Goal: Task Accomplishment & Management: Manage account settings

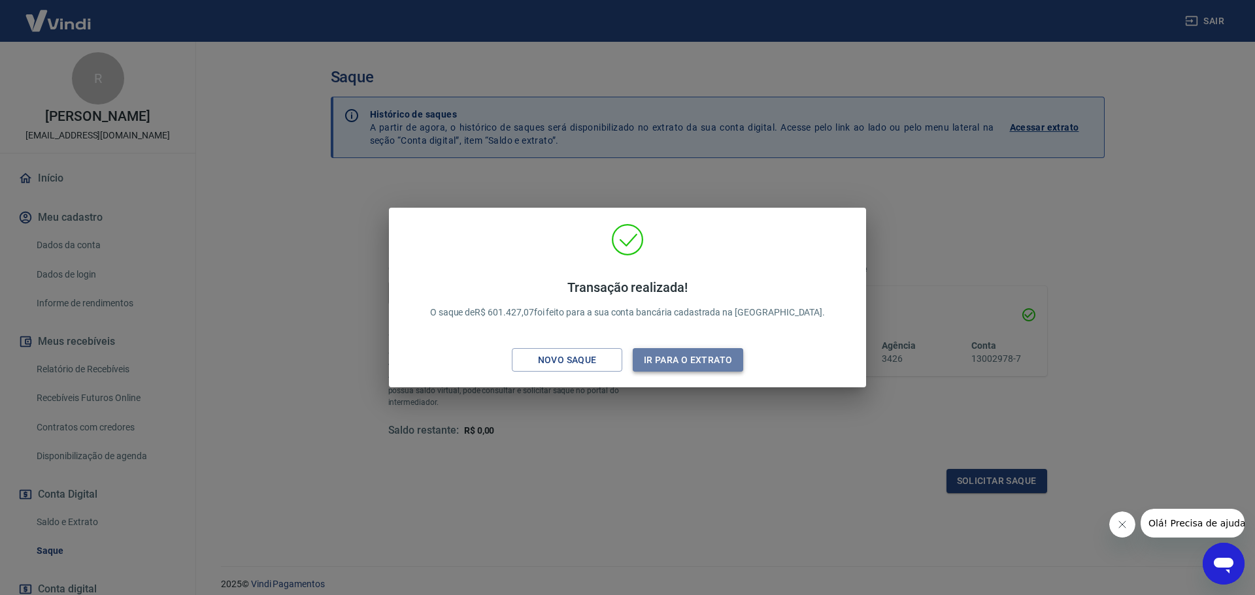
click at [667, 361] on button "Ir para o extrato" at bounding box center [688, 360] width 110 height 24
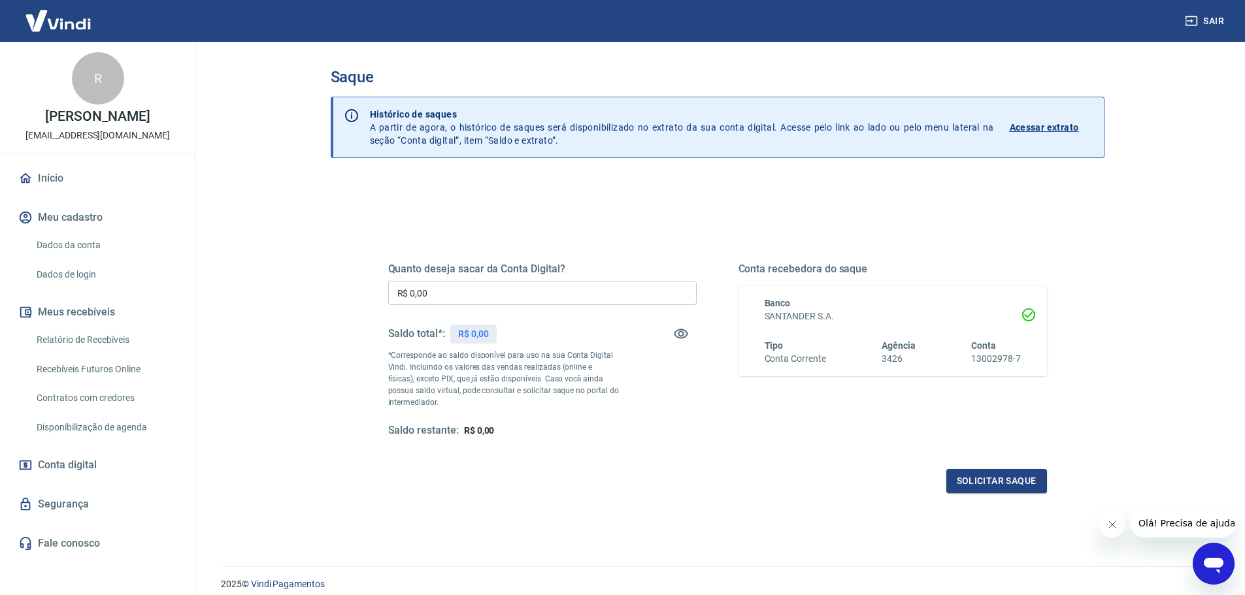
click at [622, 353] on div "Quanto deseja sacar da Conta Digital? R$ 0,00 ​ Saldo total*: R$ 0,00 *Correspo…" at bounding box center [542, 350] width 308 height 175
click at [513, 356] on p "*Corresponde ao saldo disponível para uso na sua Conta Digital Vindi. Incluindo…" at bounding box center [503, 379] width 231 height 59
drag, startPoint x: 411, startPoint y: 369, endPoint x: 465, endPoint y: 391, distance: 58.6
click at [465, 391] on p "*Corresponde ao saldo disponível para uso na sua Conta Digital Vindi. Incluindo…" at bounding box center [503, 379] width 231 height 59
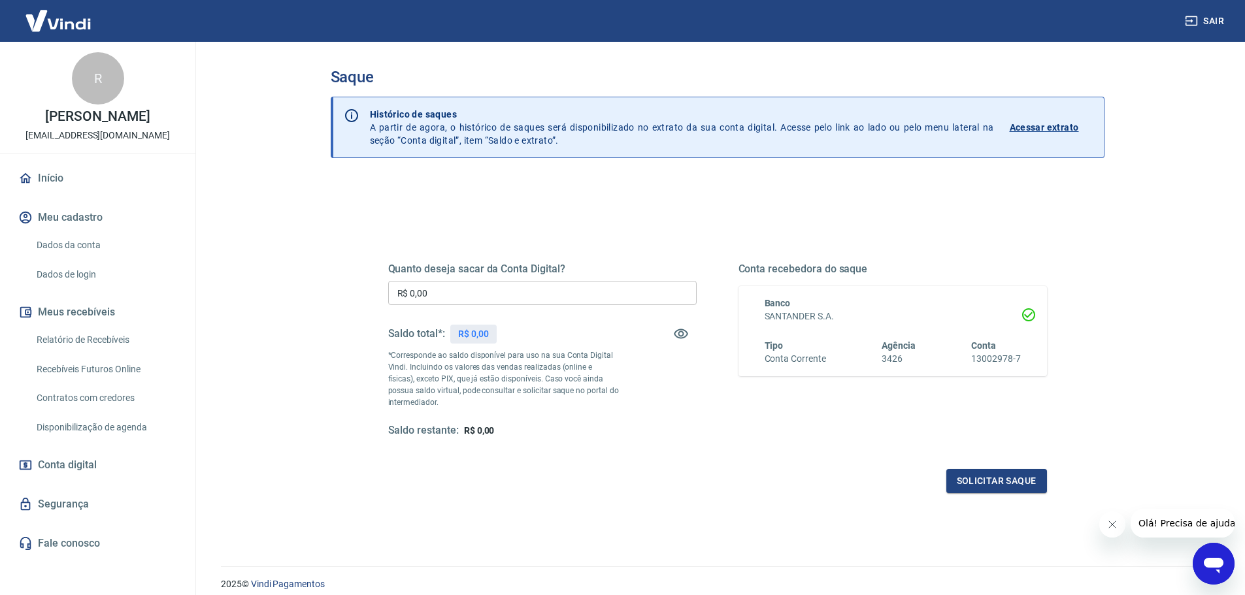
click at [69, 335] on link "Relatório de Recebíveis" at bounding box center [105, 340] width 148 height 27
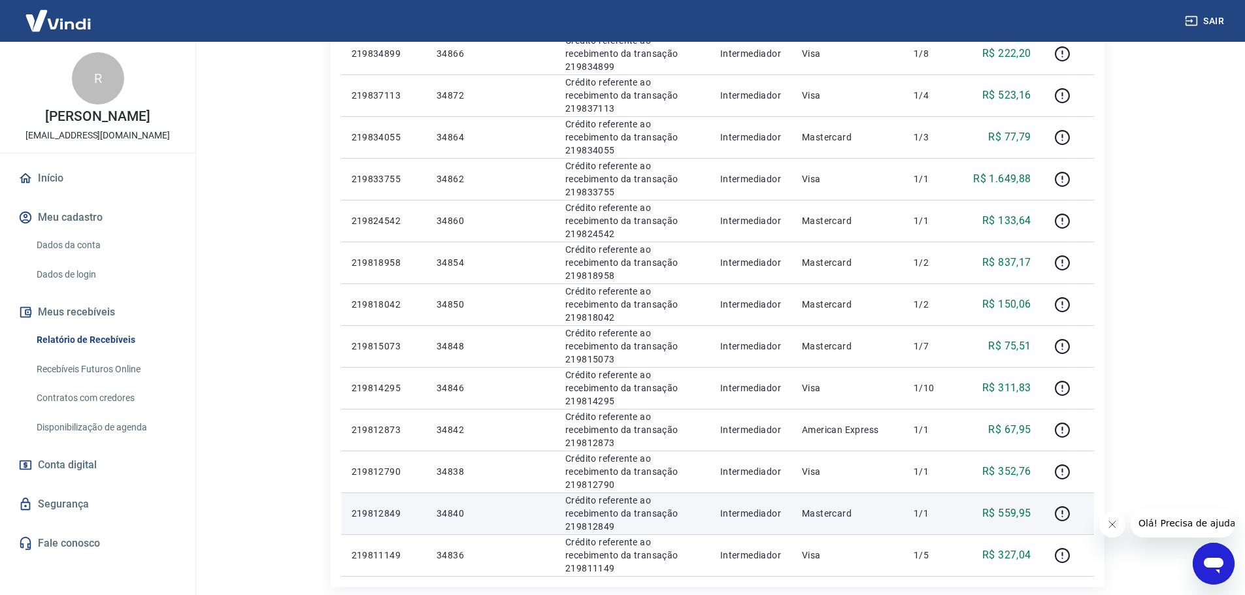
scroll to position [765, 0]
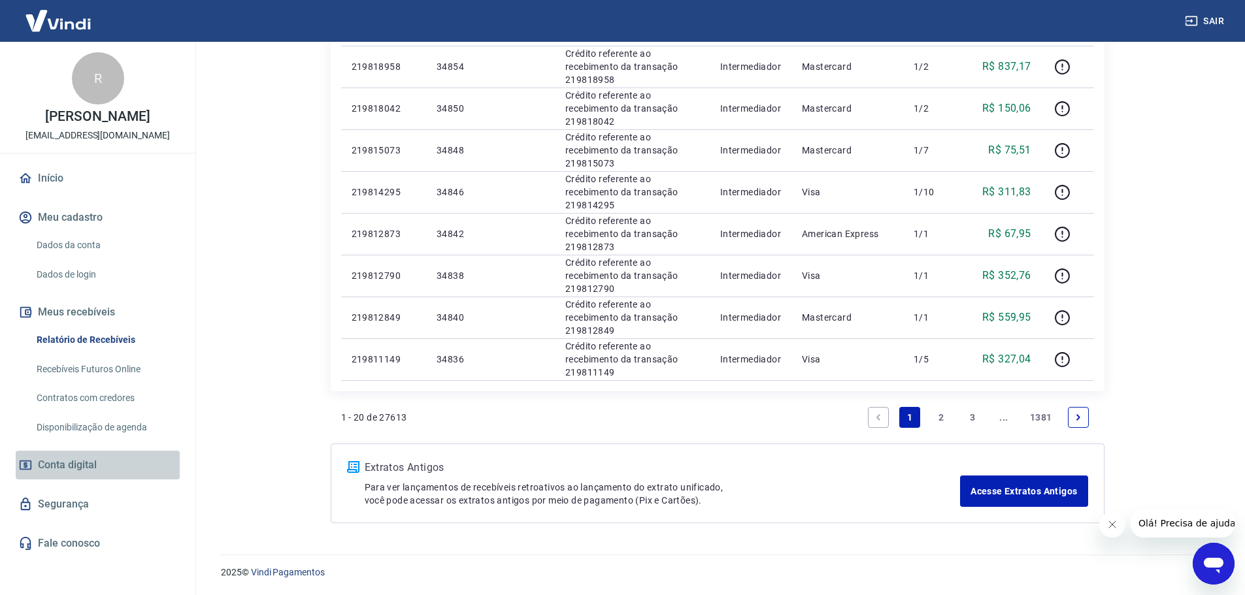
click at [76, 469] on span "Conta digital" at bounding box center [67, 465] width 59 height 18
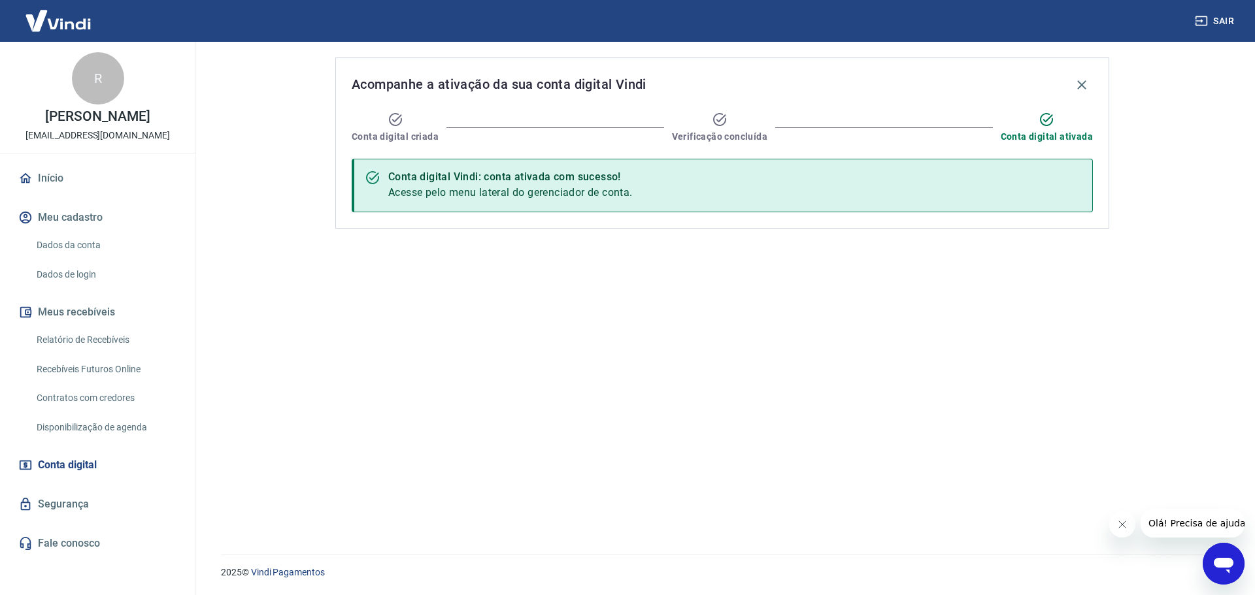
click at [52, 178] on link "Início" at bounding box center [98, 178] width 164 height 29
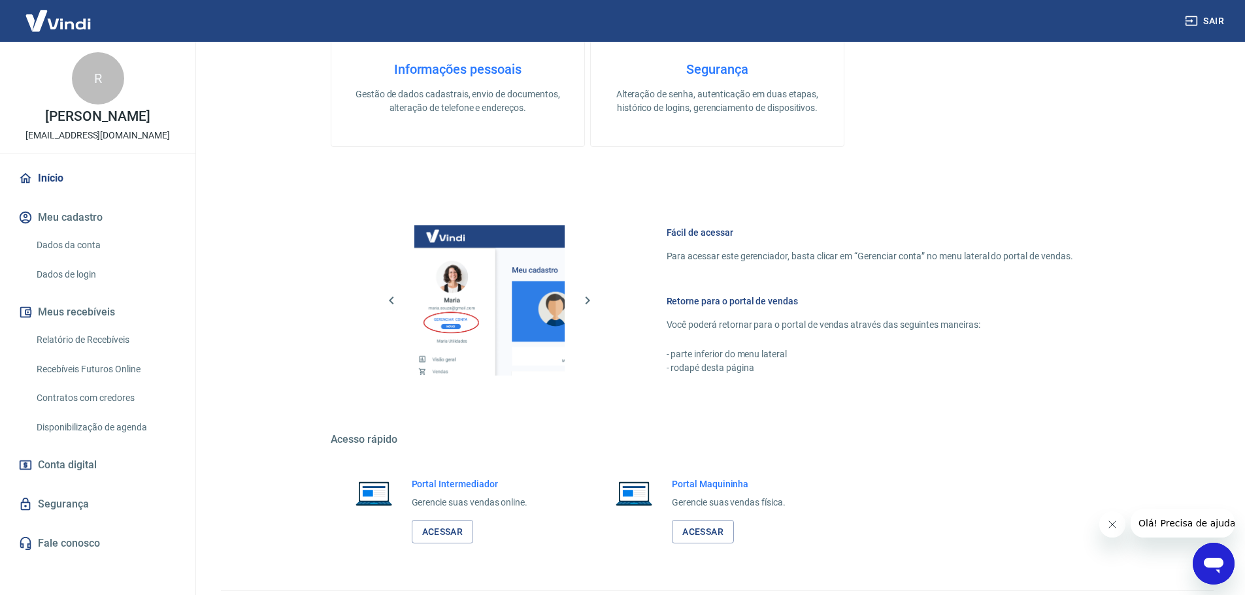
scroll to position [559, 0]
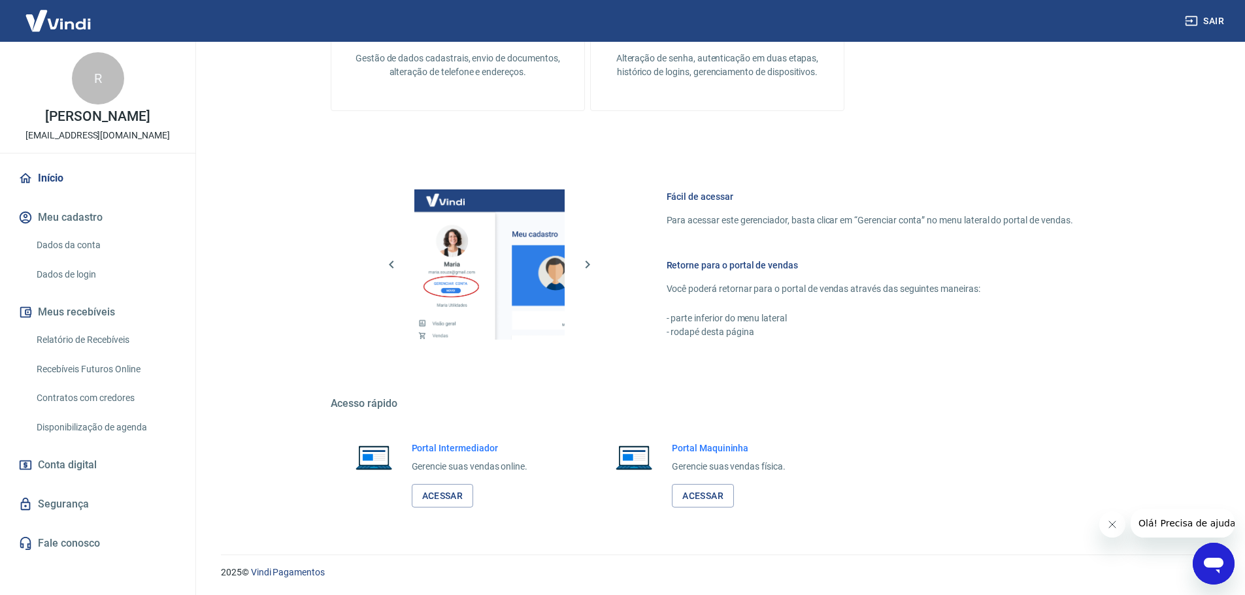
click at [85, 308] on button "Meus recebíveis" at bounding box center [98, 312] width 164 height 29
click at [68, 463] on span "Conta digital" at bounding box center [67, 465] width 59 height 18
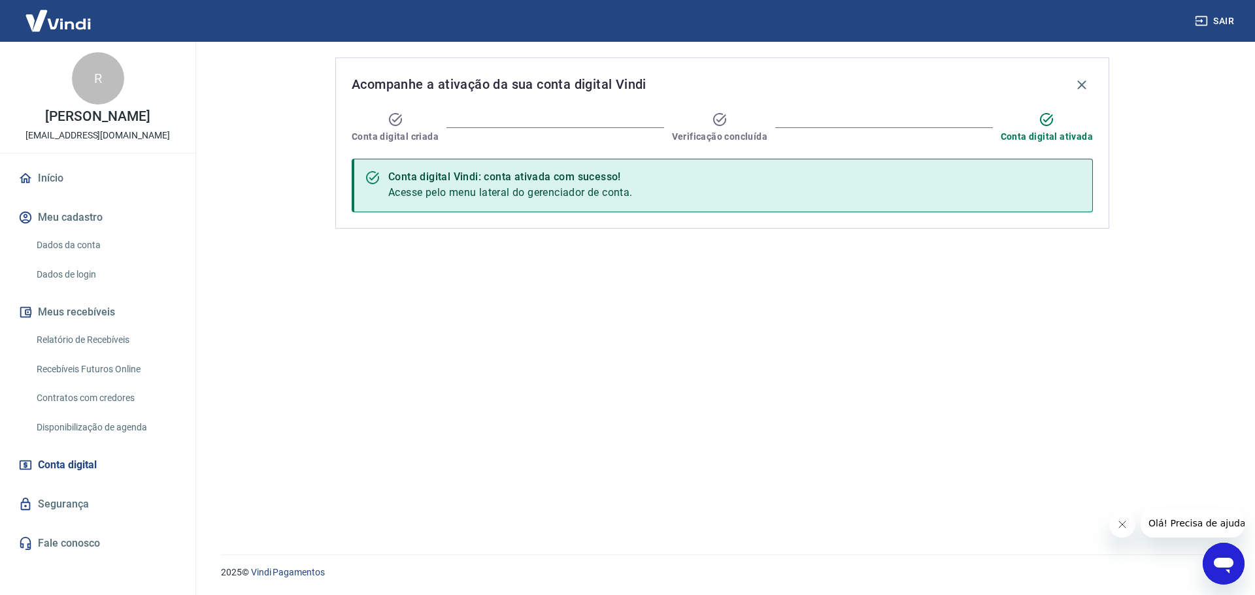
click at [65, 183] on link "Início" at bounding box center [98, 178] width 164 height 29
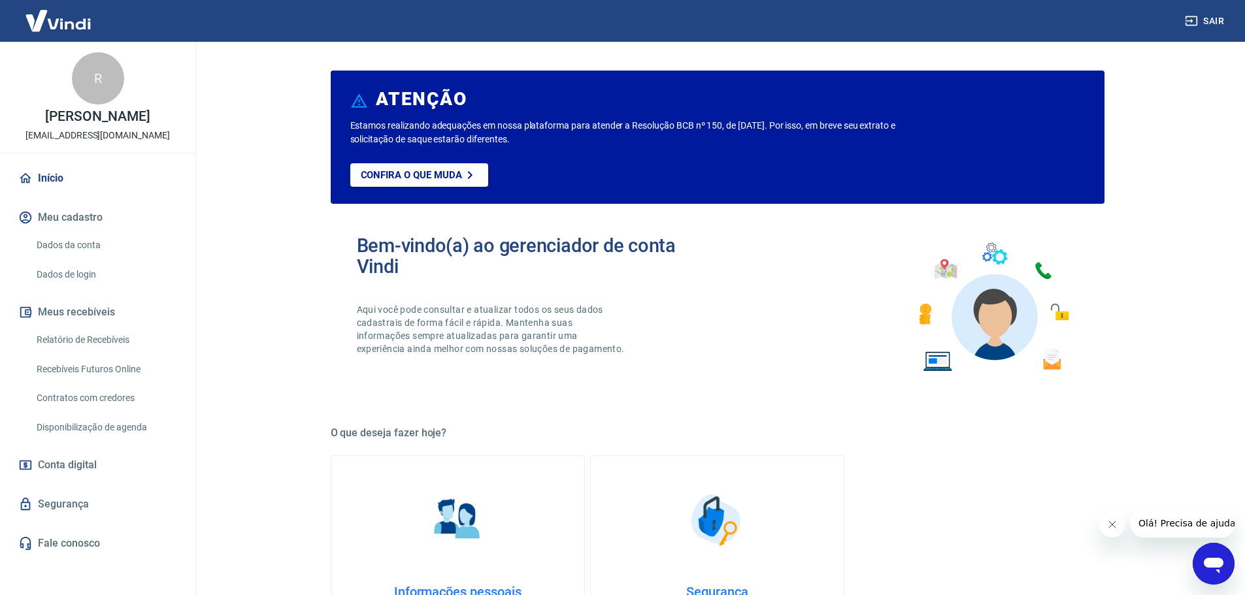
click at [69, 217] on button "Meu cadastro" at bounding box center [98, 217] width 164 height 29
click at [69, 244] on link "Dados da conta" at bounding box center [105, 245] width 148 height 27
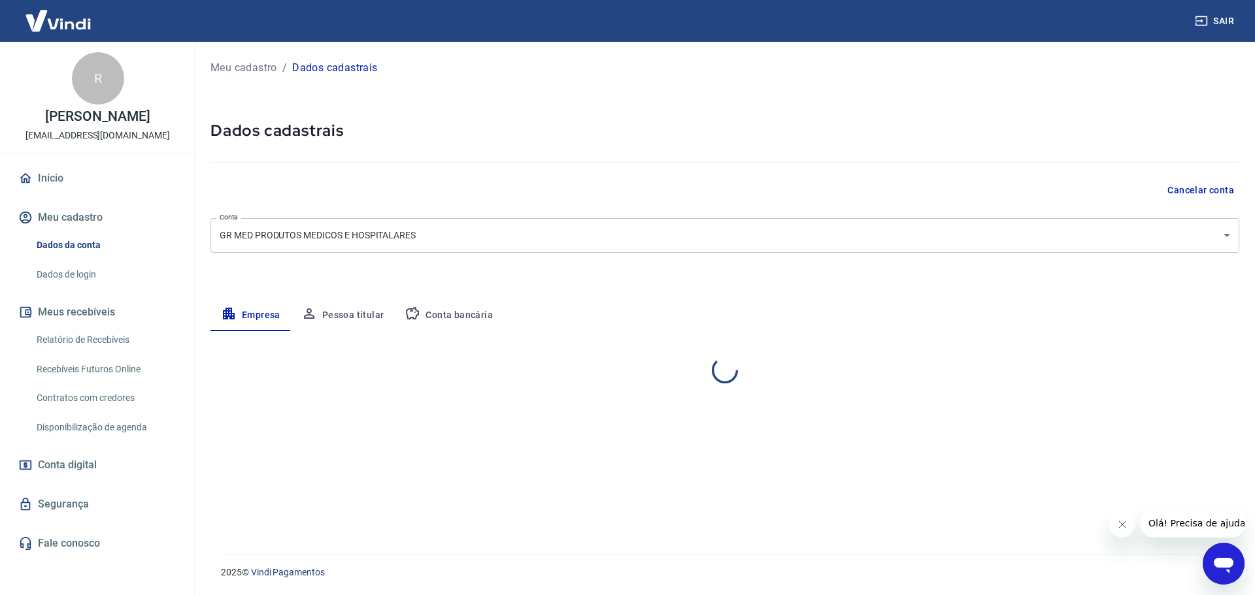
select select "SP"
select select "business"
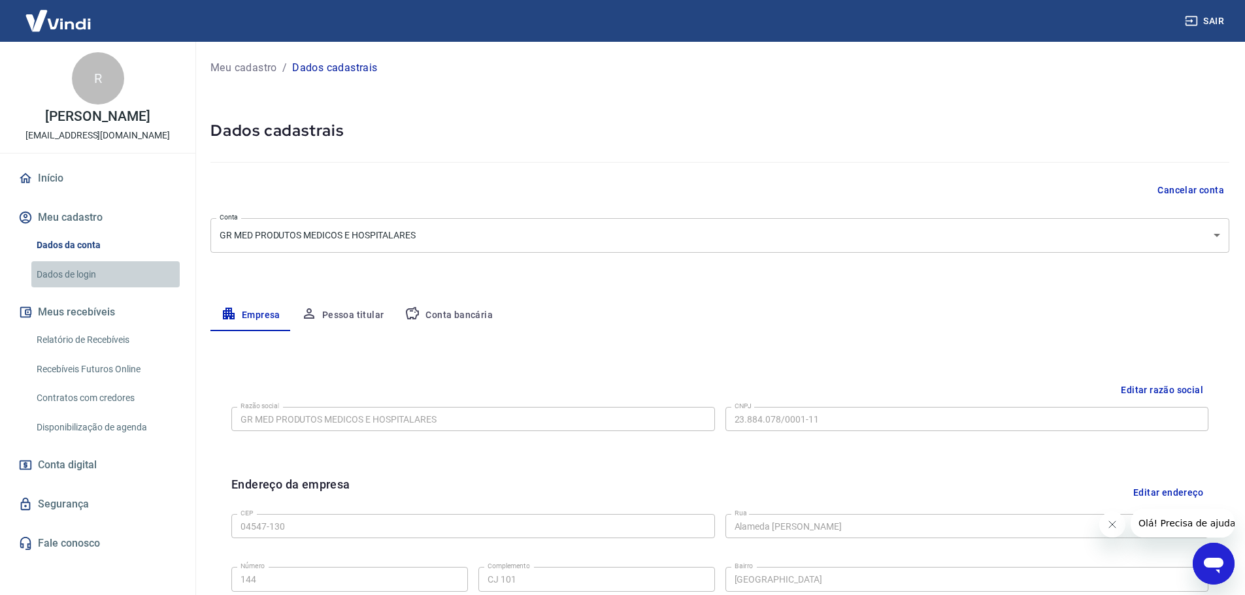
click at [77, 268] on link "Dados de login" at bounding box center [105, 274] width 148 height 27
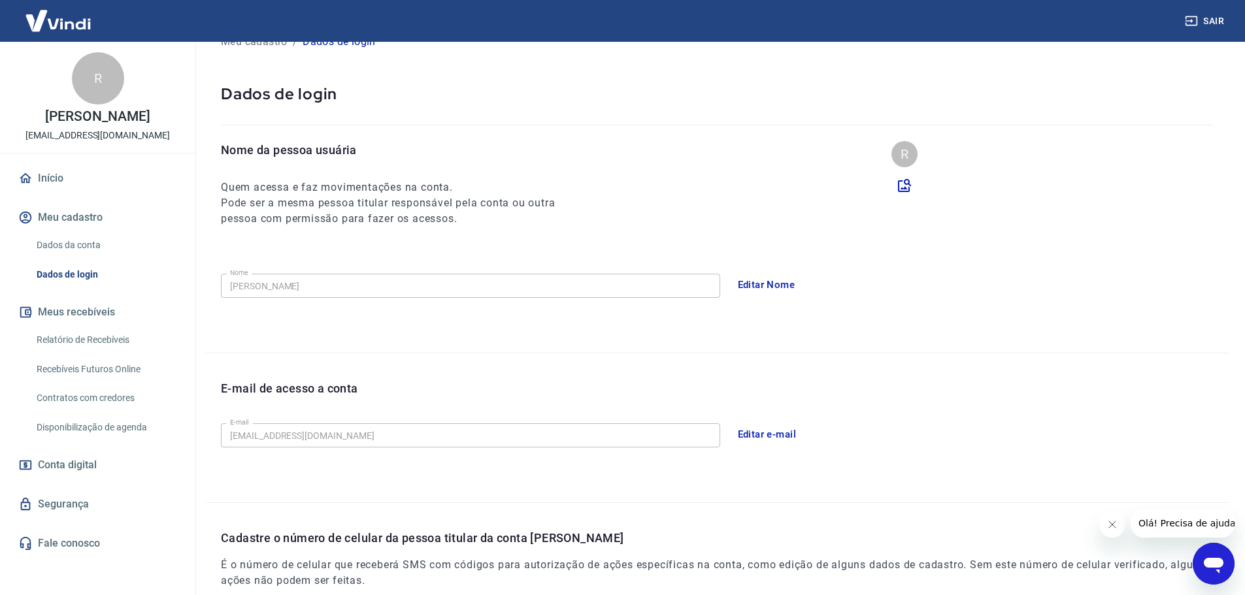
scroll to position [65, 0]
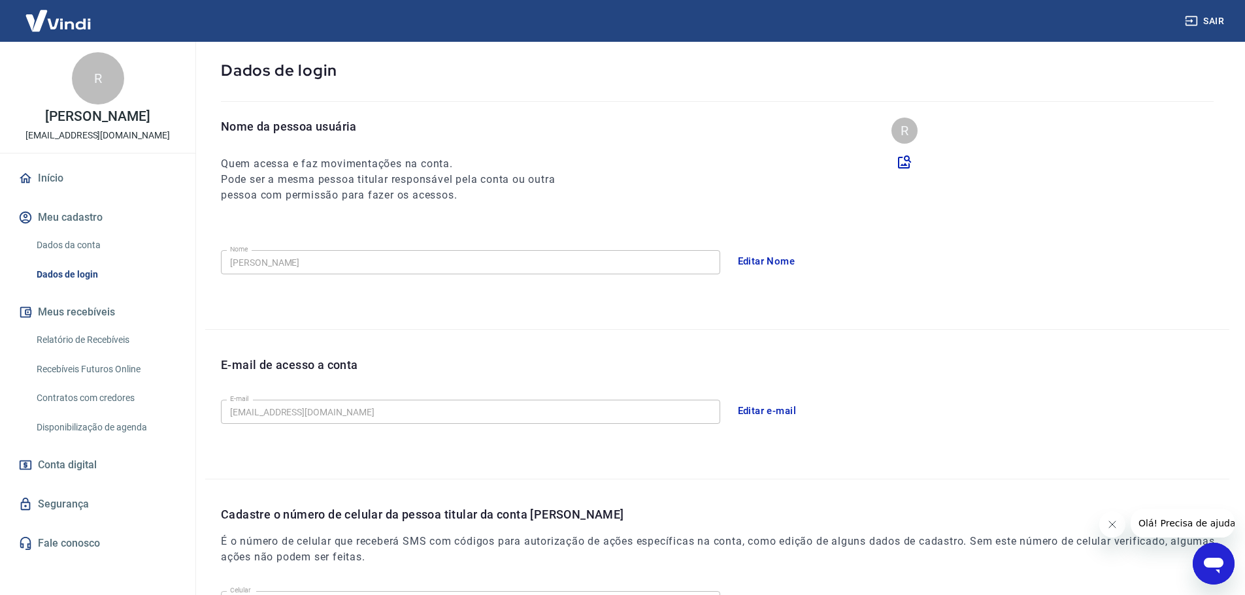
click at [90, 304] on button "Meus recebíveis" at bounding box center [98, 312] width 164 height 29
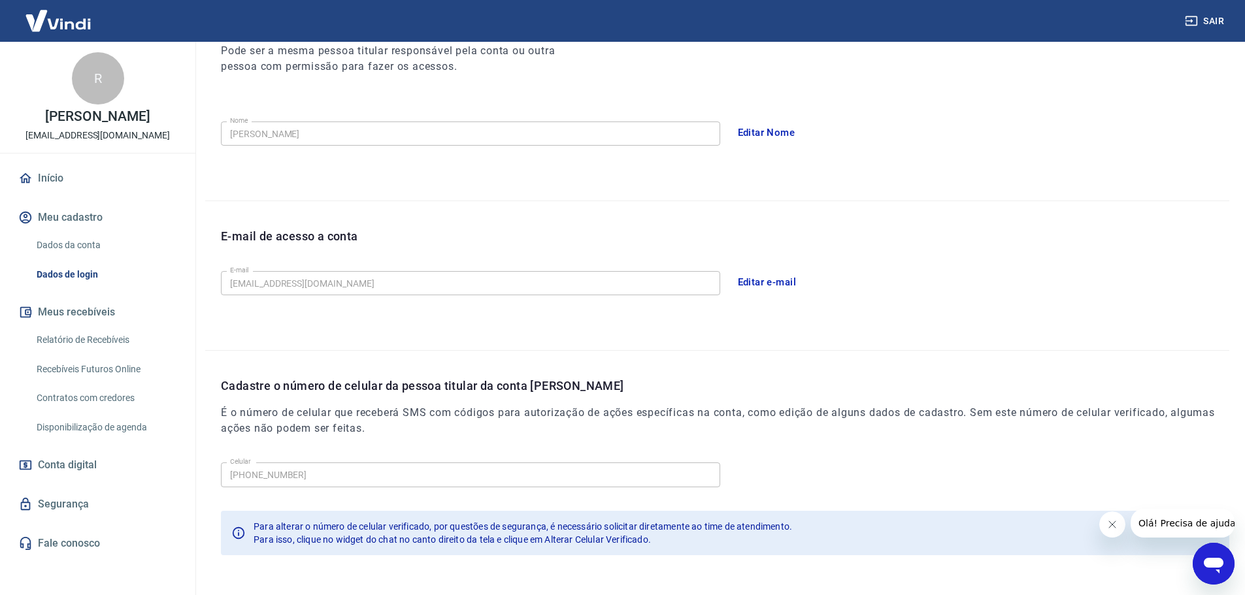
scroll to position [196, 0]
click at [85, 341] on link "Relatório de Recebíveis" at bounding box center [105, 340] width 148 height 27
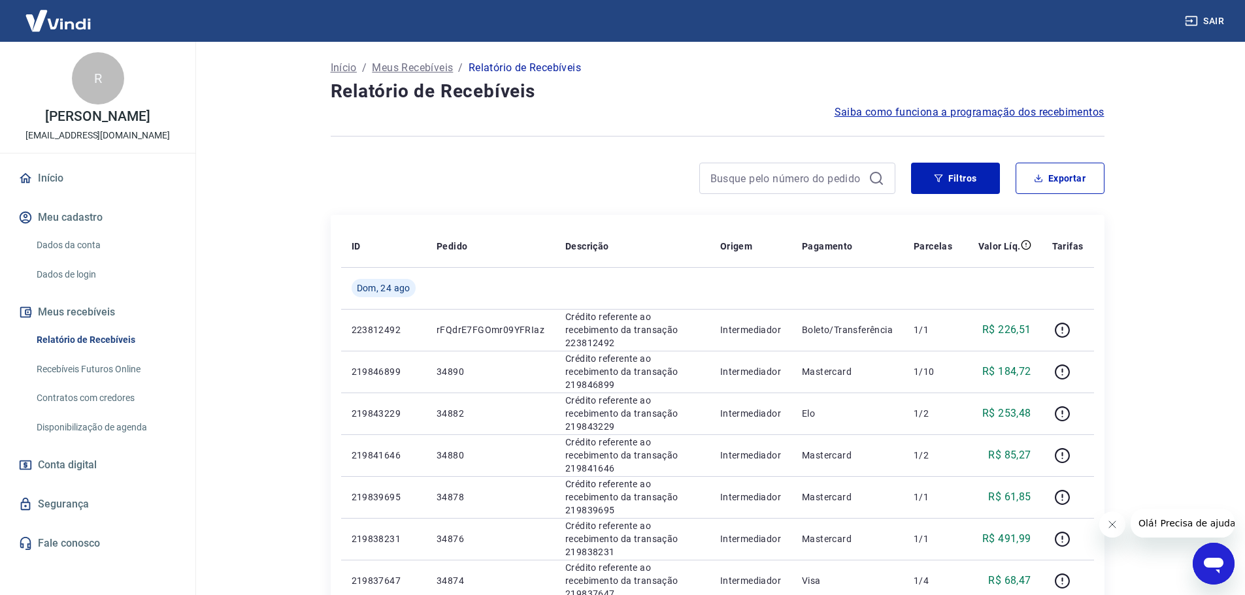
click at [80, 363] on link "Recebíveis Futuros Online" at bounding box center [105, 369] width 148 height 27
